Goal: Submit feedback/report problem

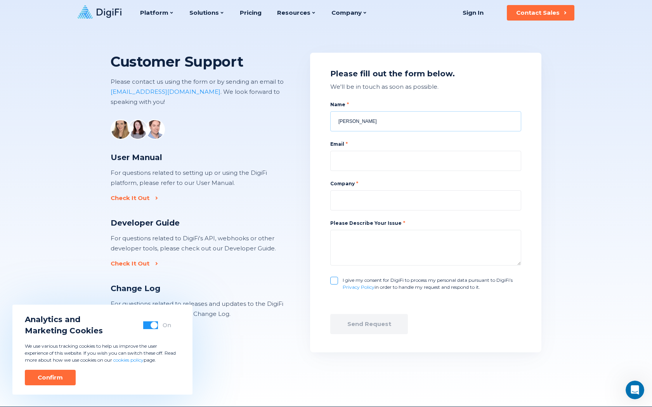
type input "Brenda Cruz"
type input "b.cruz@virtualhelppartner.com"
type input "Virtual Help Partner"
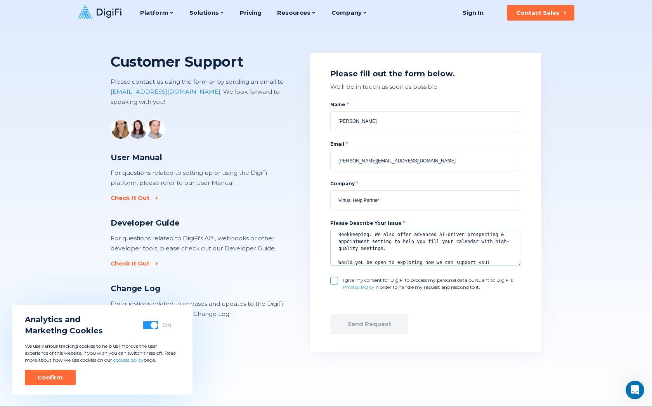
type textarea "Hi there, I tried emailing you, but it bounced for some reason... so I’m reachi…"
click at [334, 281] on input "I give my consent for DigiFi to process my personal data pursuant to DigiFi’s P…" at bounding box center [334, 281] width 8 height 8
checkbox input "true"
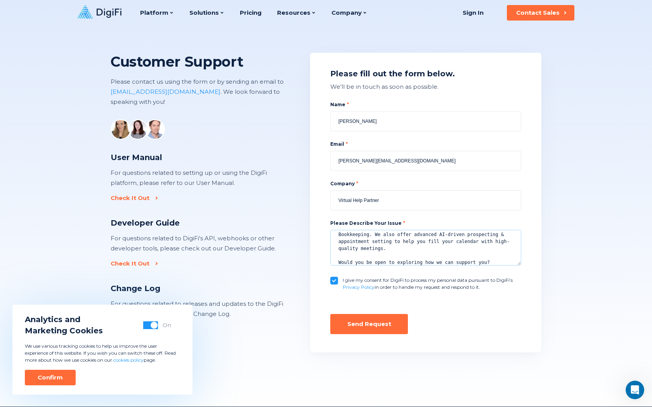
click at [425, 248] on textarea "Hi there, I tried emailing you, but it bounced for some reason... so I’m reachi…" at bounding box center [425, 248] width 191 height 36
